Goal: Information Seeking & Learning: Find specific fact

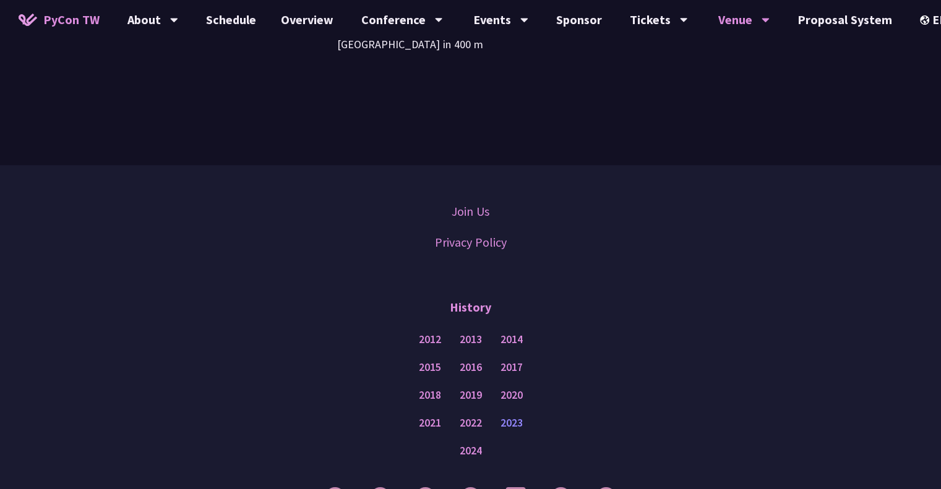
scroll to position [975, 0]
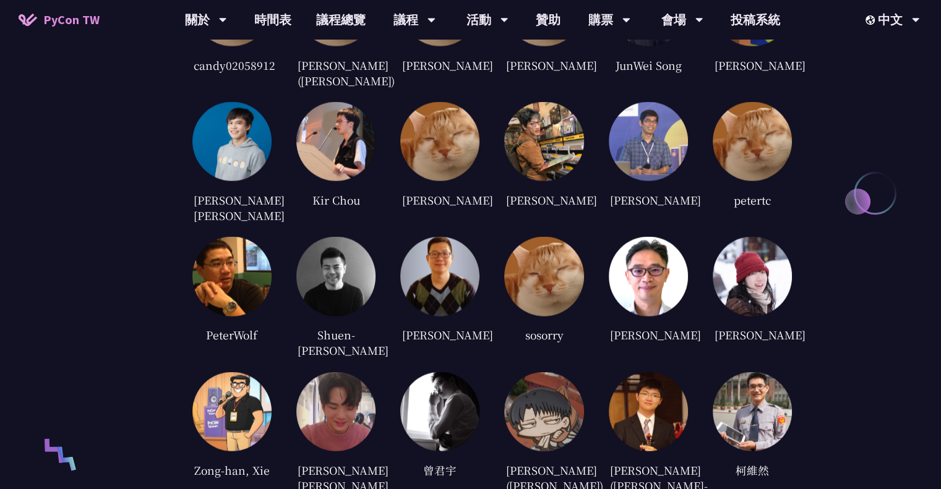
scroll to position [2314, 0]
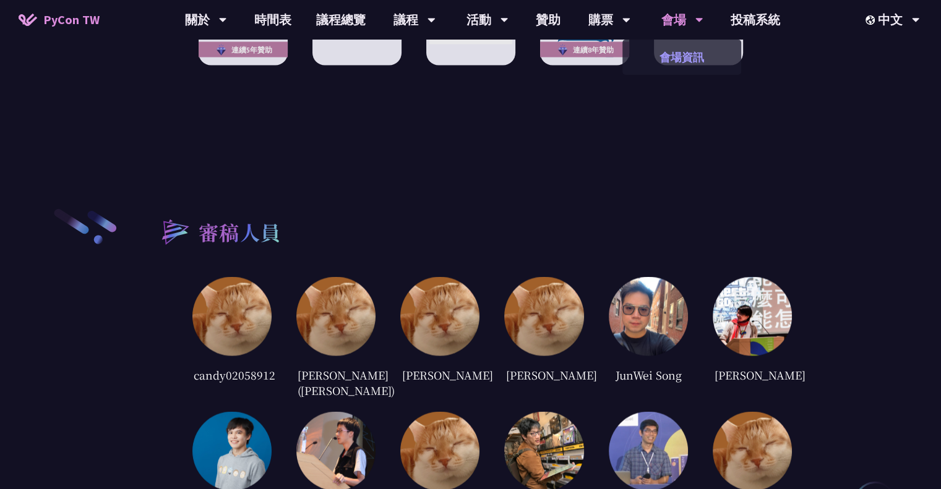
click at [677, 56] on link "會場資訊" at bounding box center [681, 57] width 119 height 29
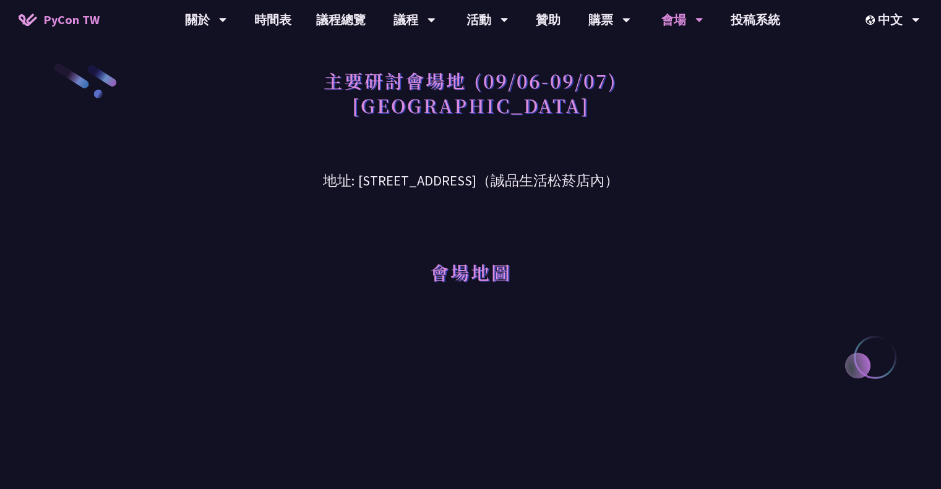
drag, startPoint x: 325, startPoint y: 183, endPoint x: 509, endPoint y: 185, distance: 183.1
click at [510, 185] on h3 "地址: [STREET_ADDRESS]（誠品生活松菸店內）" at bounding box center [470, 172] width 643 height 40
copy h3 "[STREET_ADDRESS]"
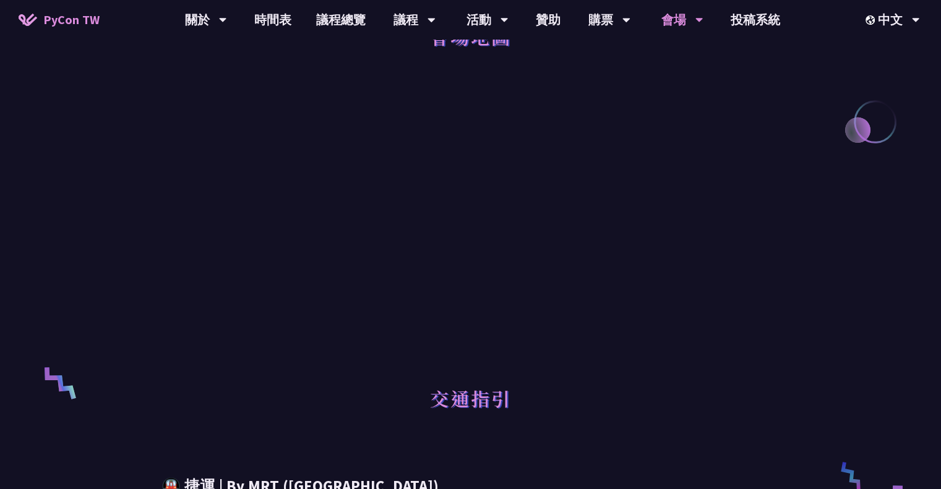
scroll to position [247, 0]
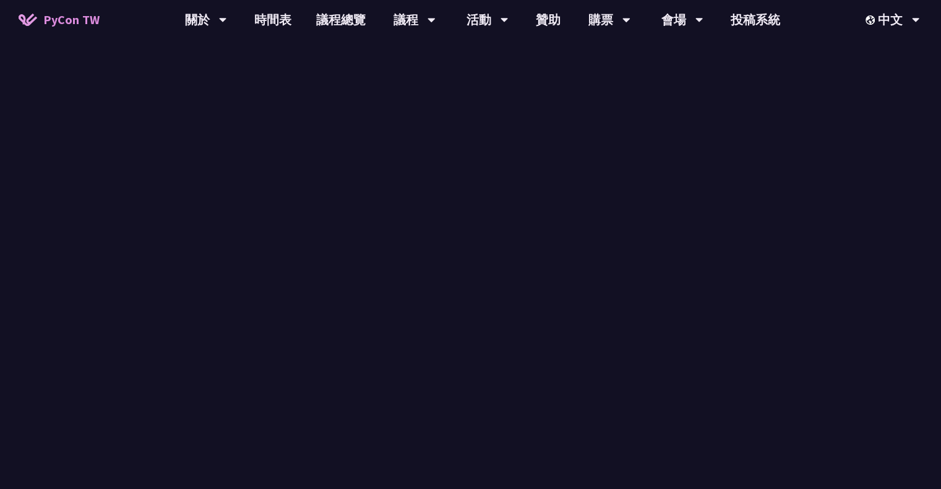
scroll to position [1201, 0]
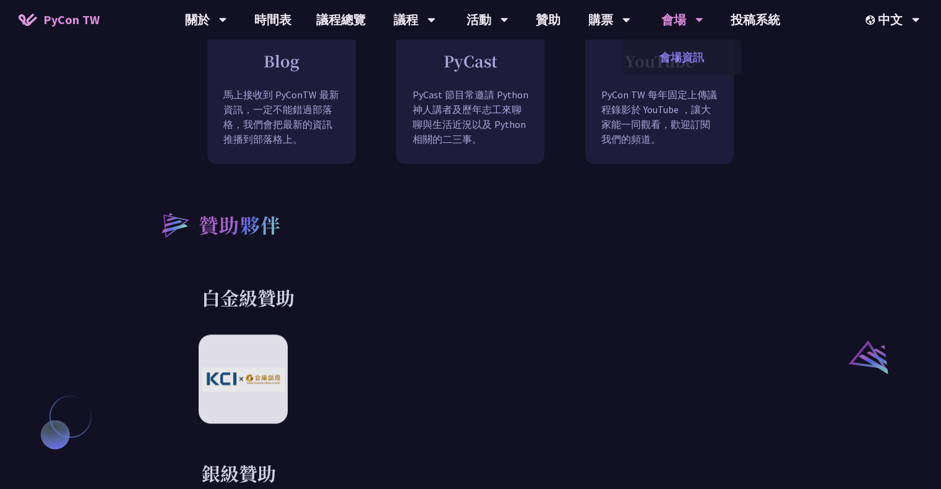
click at [674, 55] on link "會場資訊" at bounding box center [681, 57] width 119 height 29
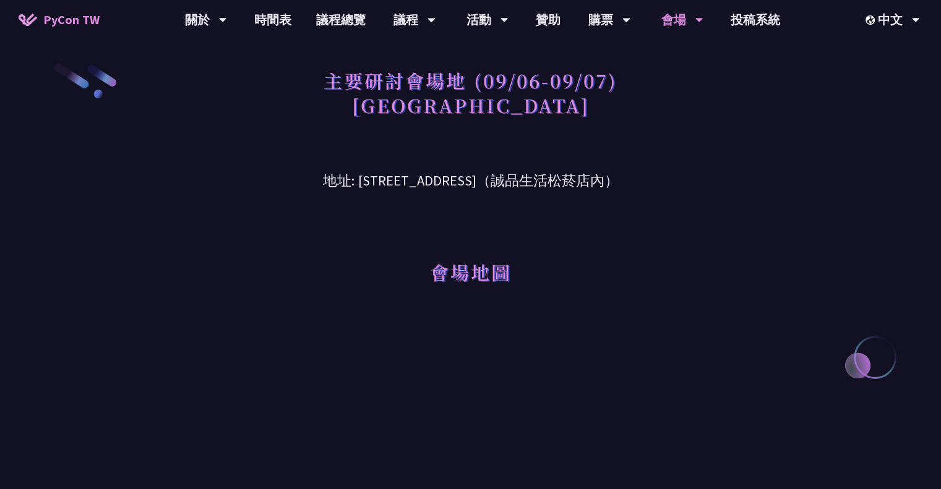
drag, startPoint x: 527, startPoint y: 183, endPoint x: 621, endPoint y: 181, distance: 93.4
click at [621, 181] on h3 "地址: 台北市信義區菸廠路 88 號 6 樓（誠品生活松菸店內）" at bounding box center [470, 172] width 643 height 40
copy h3 "誠品生活松菸店"
